Goal: Task Accomplishment & Management: Manage account settings

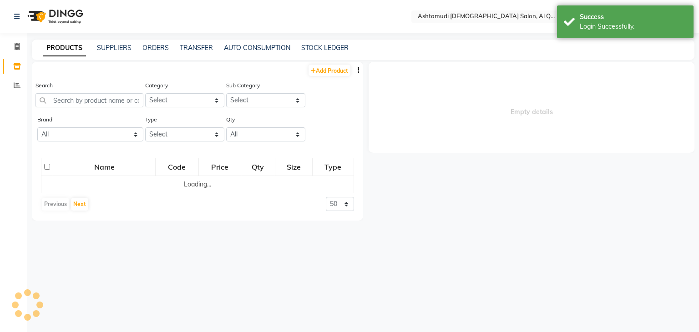
select select "en"
select select
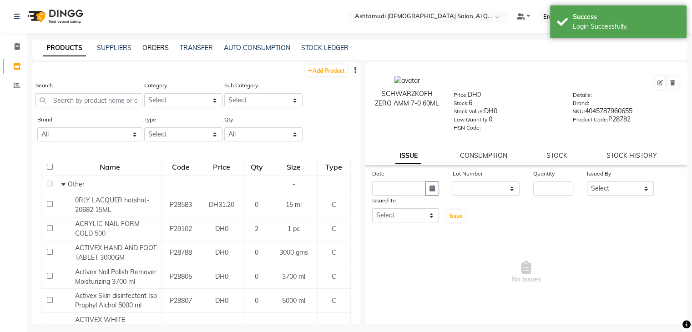
click at [148, 49] on link "ORDERS" at bounding box center [155, 48] width 26 height 8
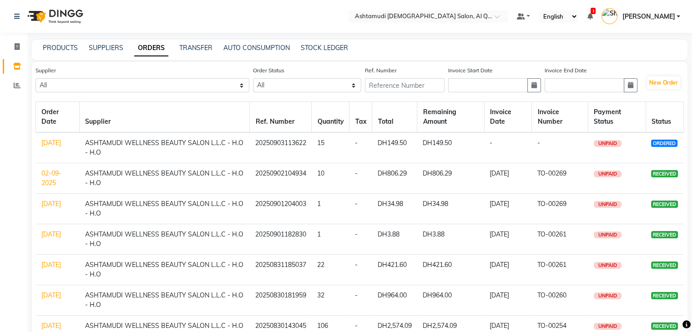
click at [45, 144] on link "[DATE]" at bounding box center [51, 143] width 20 height 8
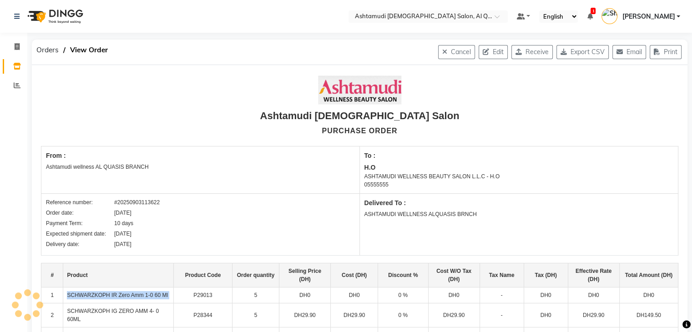
drag, startPoint x: 63, startPoint y: 297, endPoint x: 180, endPoint y: 294, distance: 116.6
click at [180, 294] on tr "1 SCHWARZKOPH IR Zero Amm 1-0 60 Ml P29013 5 DH0 DH0 0 % DH0 - DH0 DH0 DH0" at bounding box center [359, 296] width 637 height 16
copy td "SCHWARZKOPH IR Zero Amm 1-0 60 Ml"
click at [488, 54] on button "Edit" at bounding box center [493, 52] width 29 height 14
select select "1153"
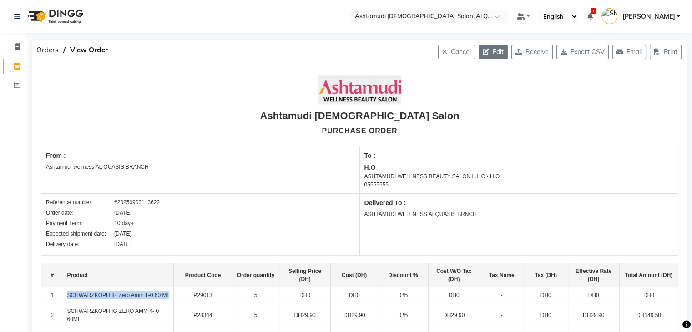
select select "1468"
select select "4944"
select select "true"
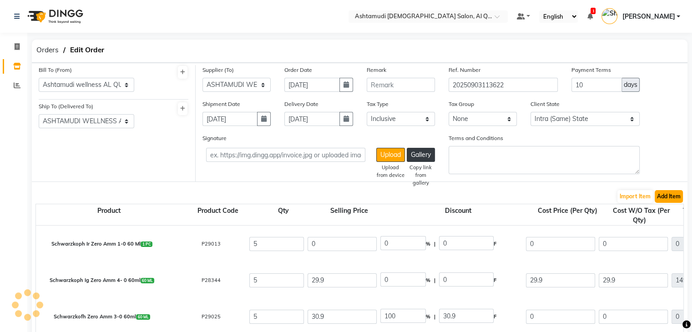
click at [677, 199] on button "Add Item" at bounding box center [669, 196] width 28 height 13
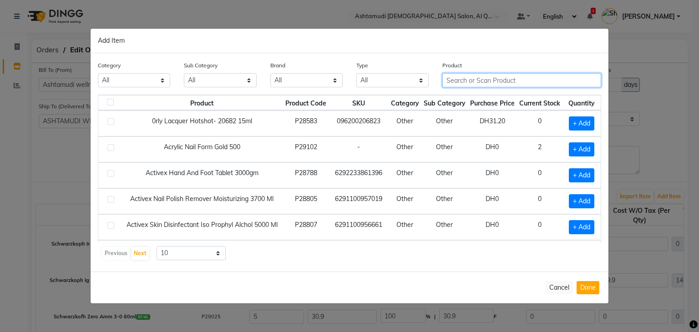
click at [504, 82] on input "text" at bounding box center [522, 80] width 159 height 14
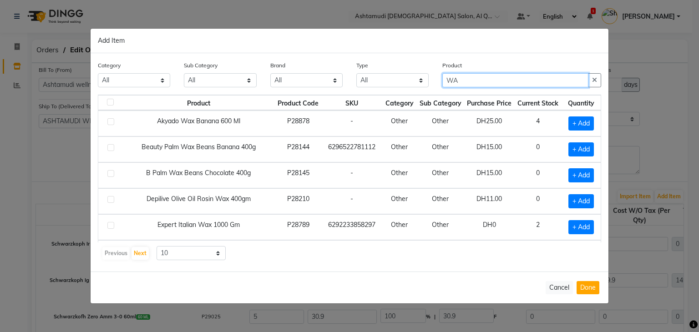
type input "W"
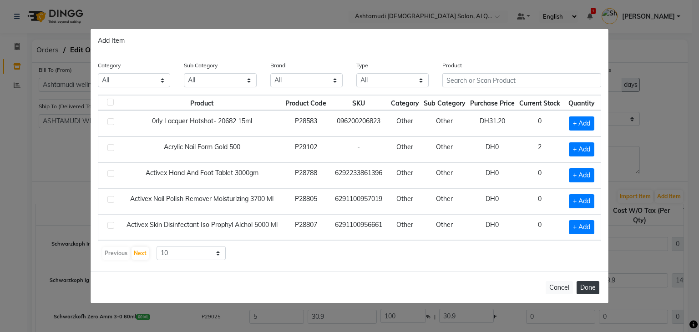
click at [595, 286] on button "Done" at bounding box center [588, 287] width 23 height 13
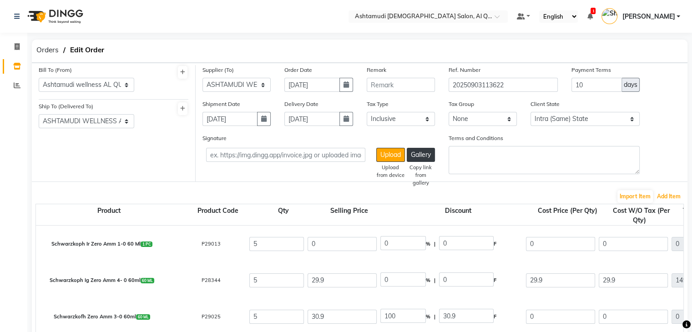
scroll to position [216, 0]
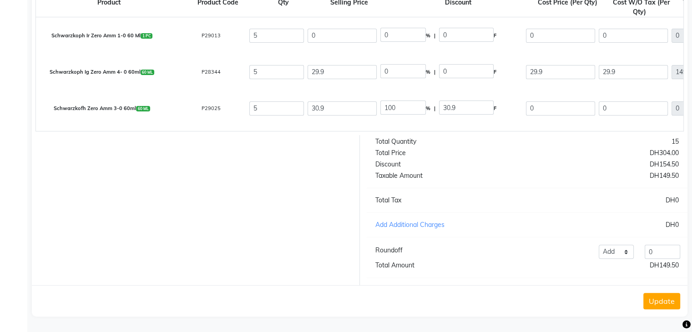
click at [676, 305] on button "Update" at bounding box center [662, 301] width 37 height 16
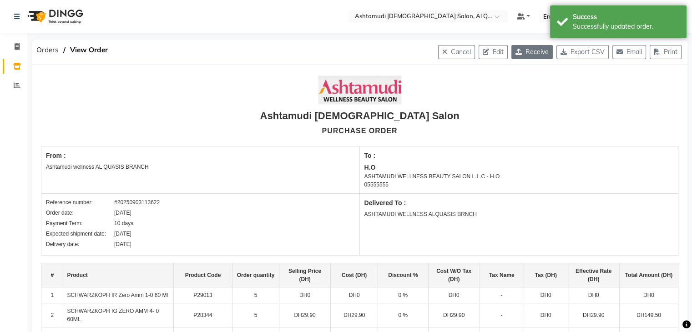
click at [531, 50] on button "Receive" at bounding box center [532, 52] width 41 height 14
select select "1153"
select select "1468"
select select "4944"
select select "true"
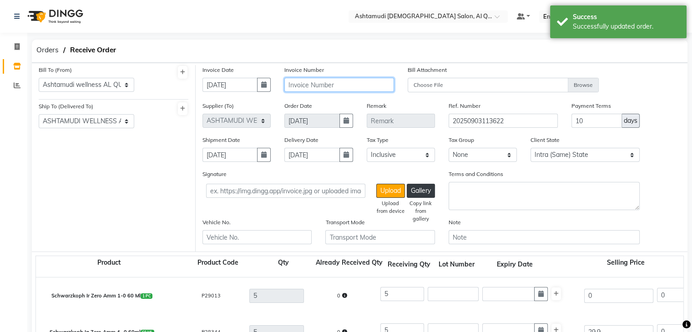
click at [348, 86] on input "text" at bounding box center [339, 85] width 109 height 14
paste input "TO-00270"
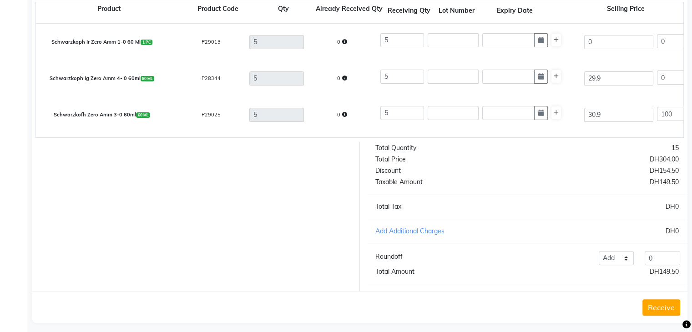
scroll to position [269, 0]
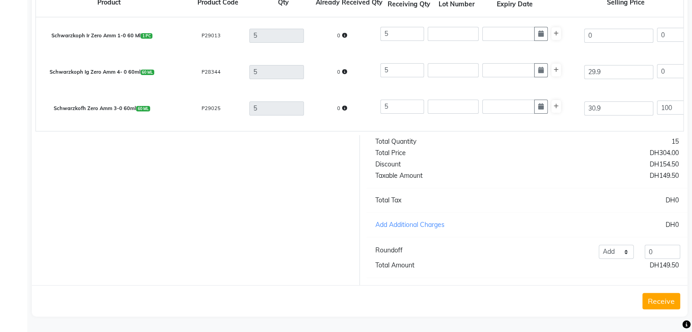
type input "TO-00270"
click at [660, 304] on button "Receive" at bounding box center [662, 301] width 38 height 16
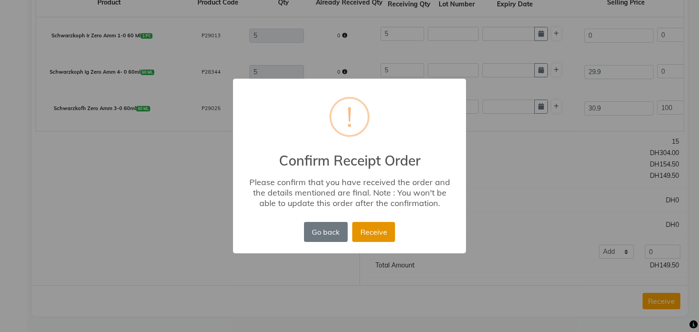
click at [379, 229] on button "Receive" at bounding box center [373, 232] width 43 height 20
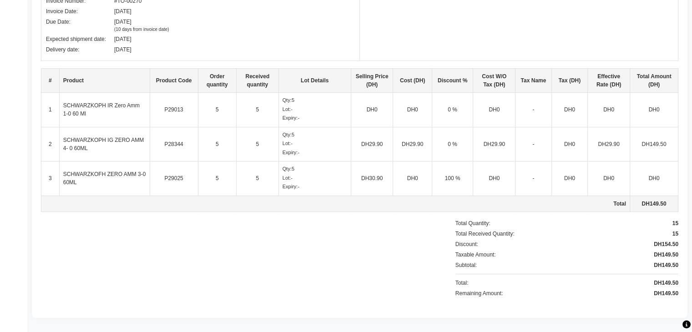
scroll to position [0, 0]
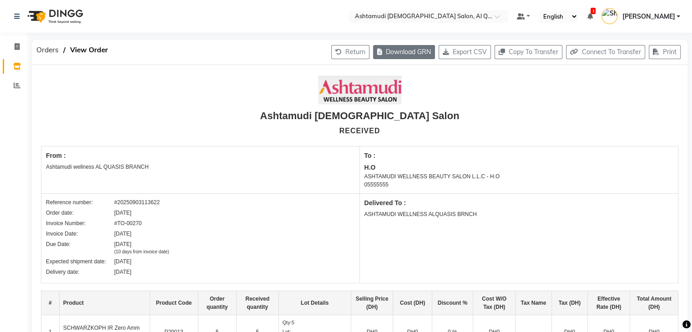
click at [386, 50] on button "Download GRN" at bounding box center [404, 52] width 62 height 14
